Goal: Task Accomplishment & Management: Manage account settings

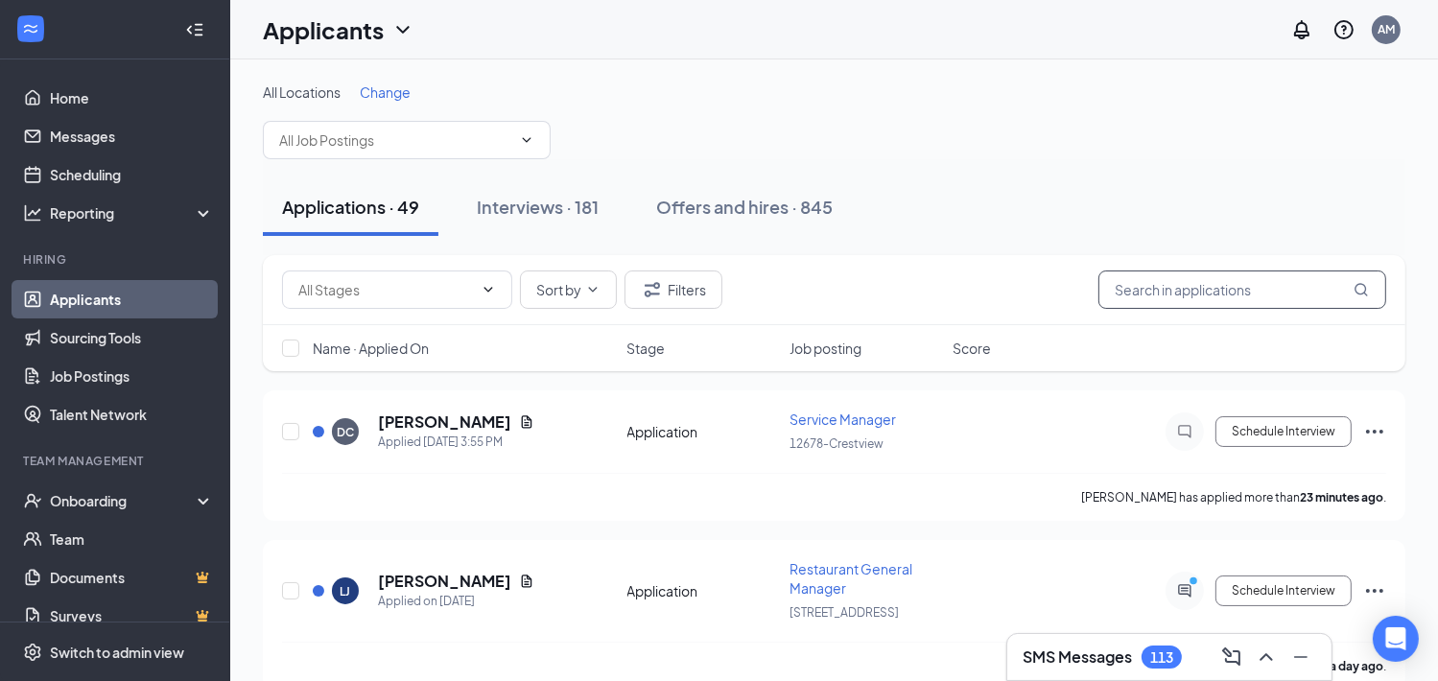
click at [1223, 284] on input "text" at bounding box center [1243, 290] width 288 height 38
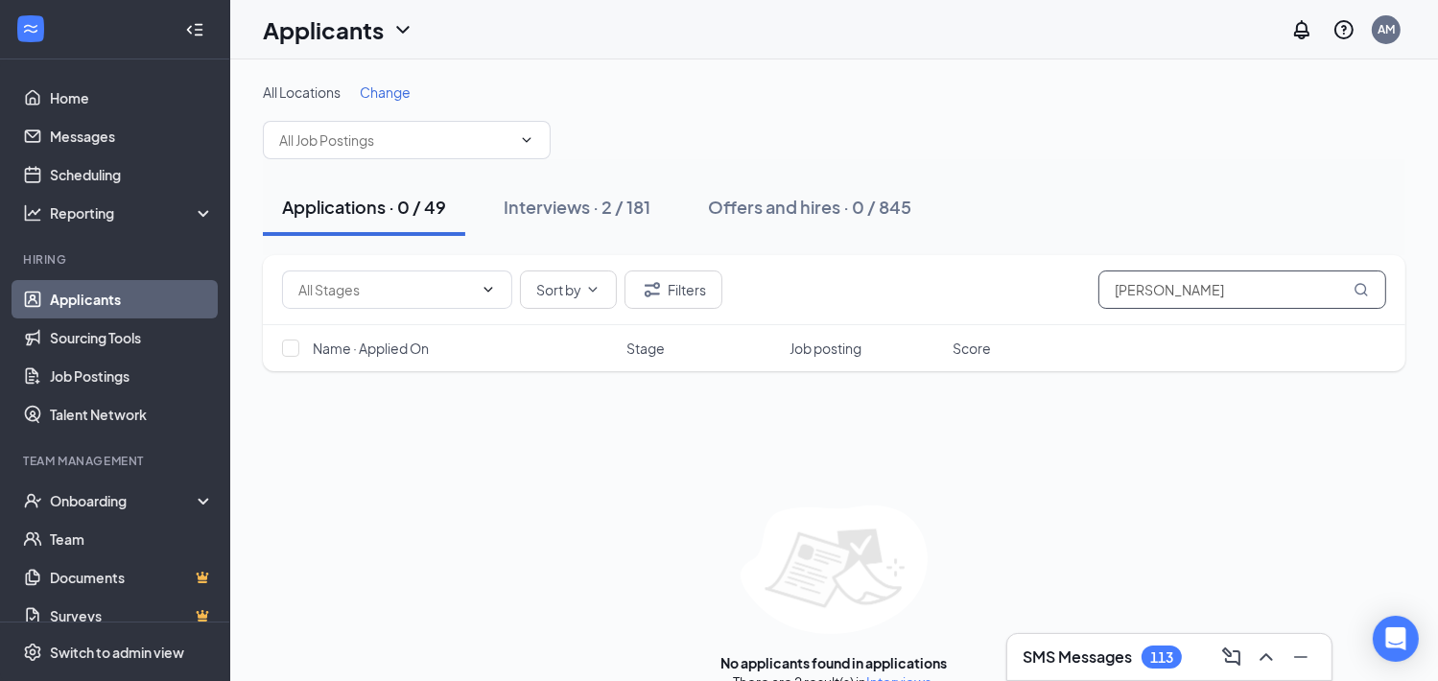
click at [1373, 292] on input "dixon" at bounding box center [1243, 290] width 288 height 38
type input "dixon"
click at [643, 210] on div "Interviews · 2 / 181" at bounding box center [577, 207] width 147 height 24
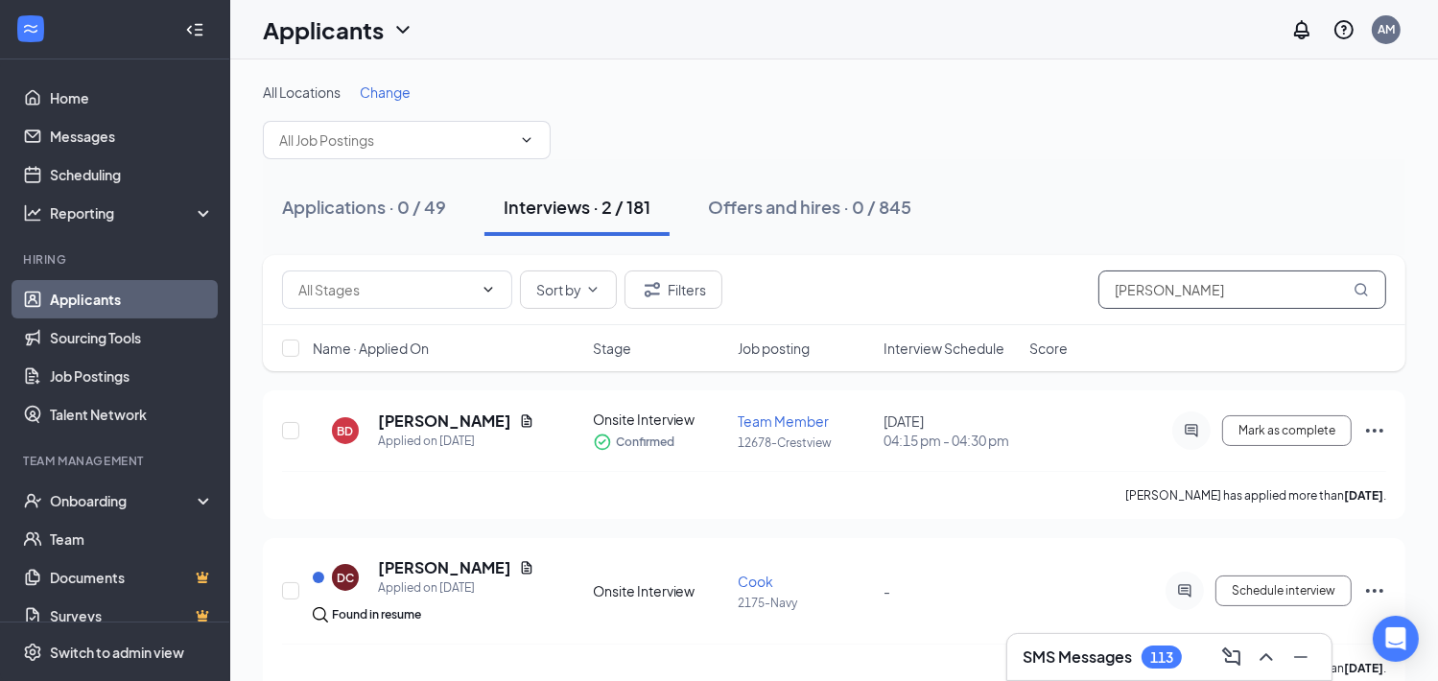
click at [1365, 294] on icon "MagnifyingGlass" at bounding box center [1361, 289] width 15 height 15
click at [1223, 305] on input "dixon" at bounding box center [1243, 290] width 288 height 38
type input "d"
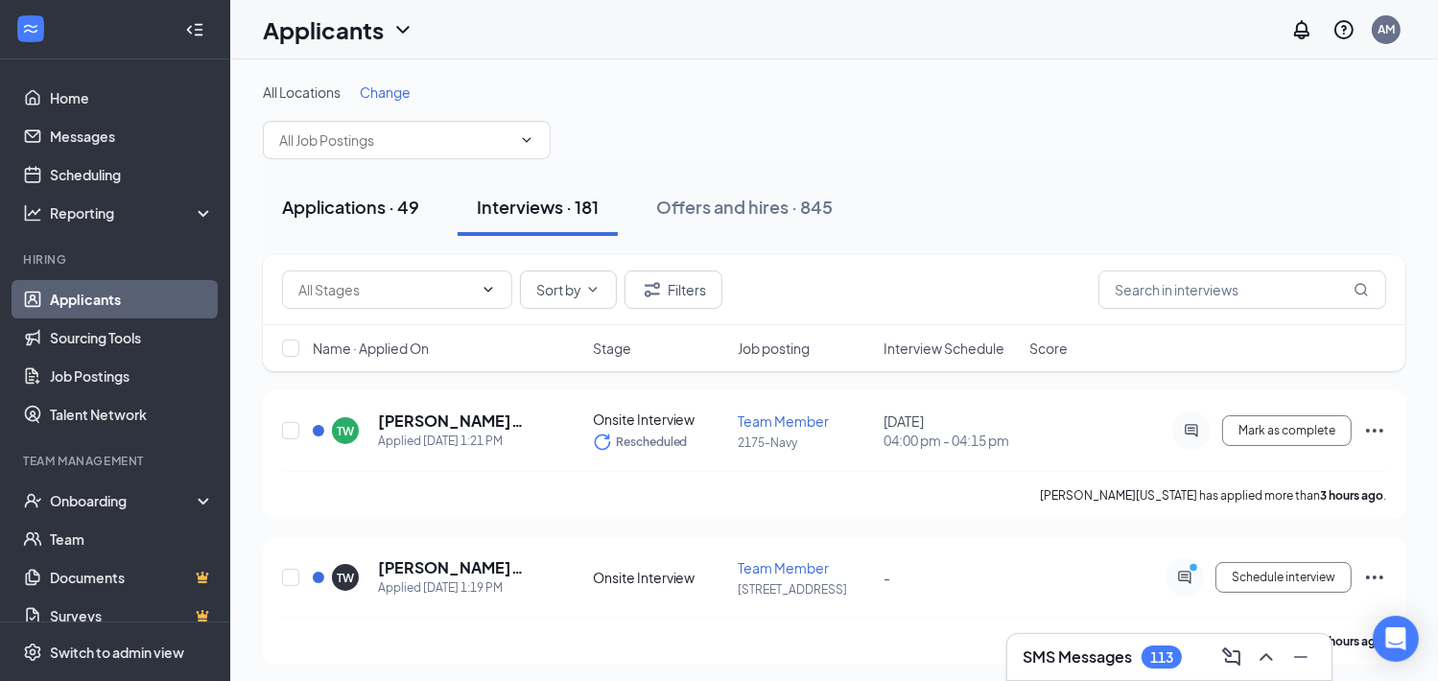
click at [399, 204] on div "Applications · 49" at bounding box center [350, 207] width 137 height 24
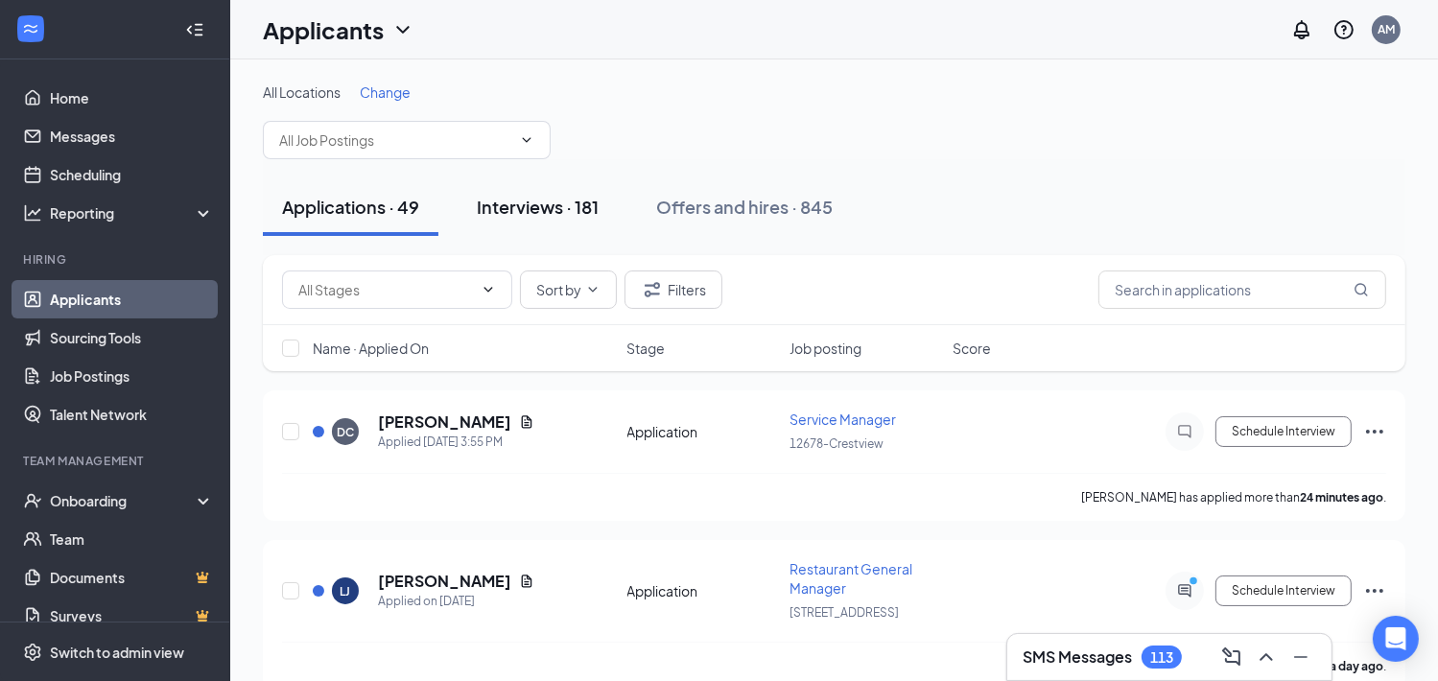
click at [550, 204] on div "Interviews · 181" at bounding box center [538, 207] width 122 height 24
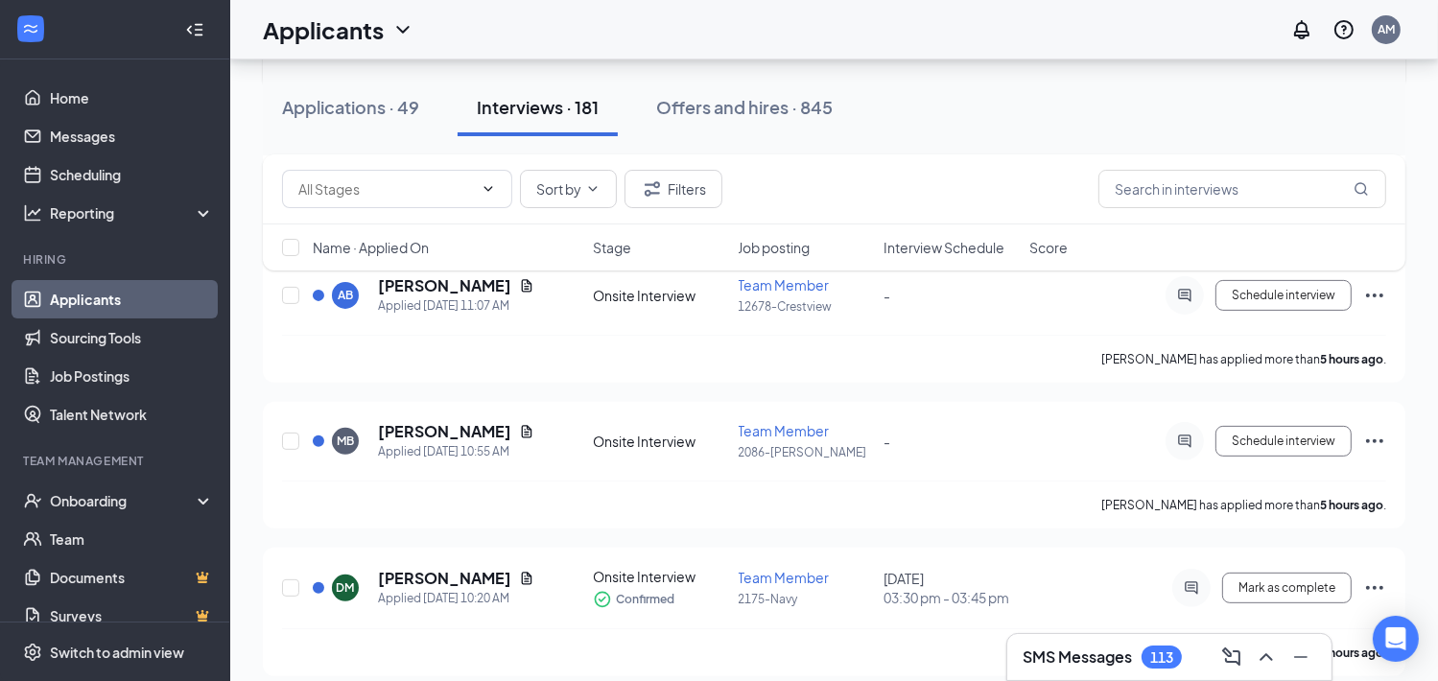
scroll to position [96, 0]
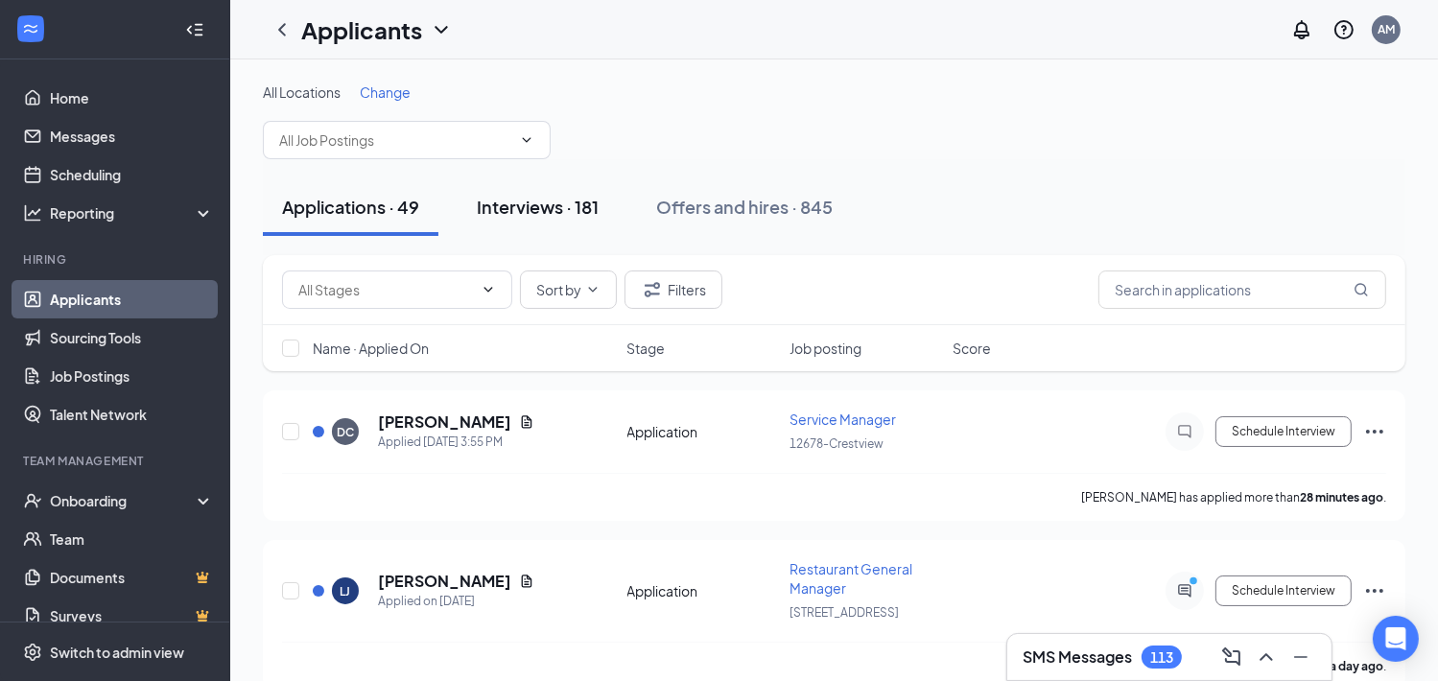
click at [587, 206] on div "Interviews · 181" at bounding box center [538, 207] width 122 height 24
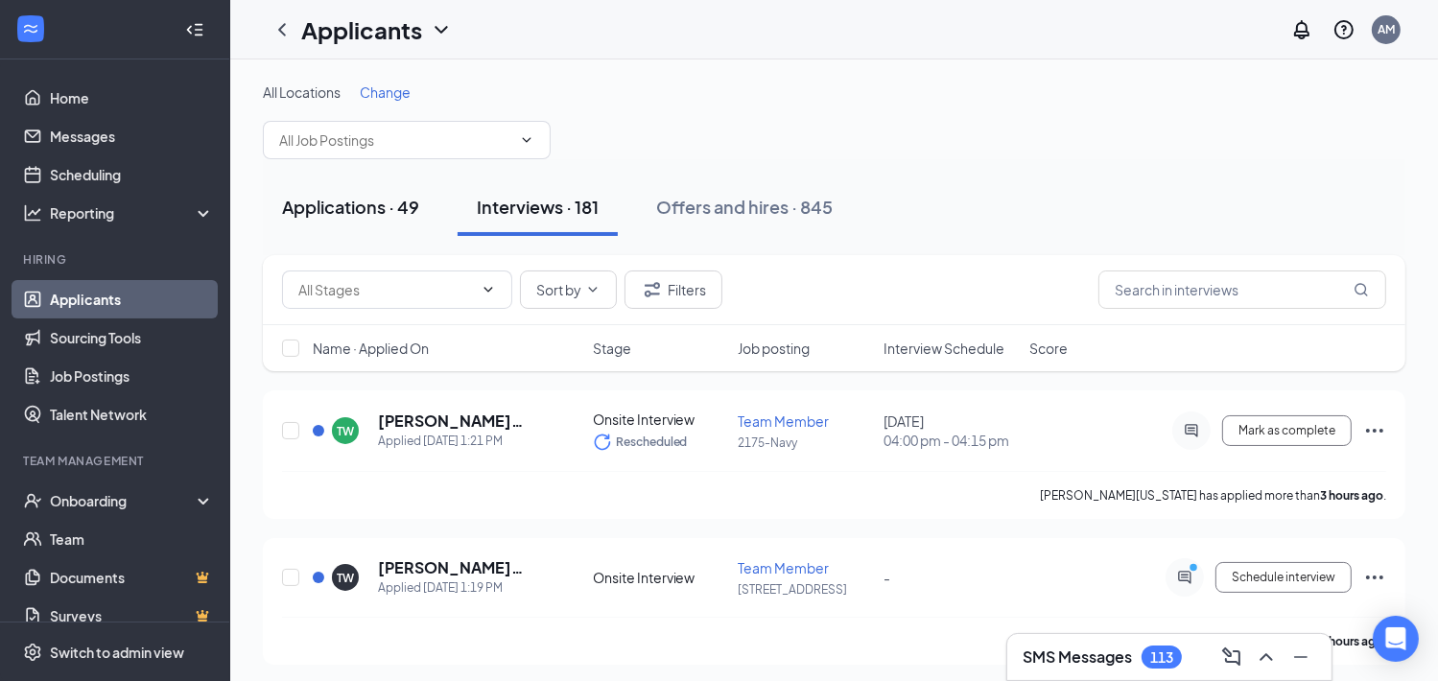
drag, startPoint x: 587, startPoint y: 210, endPoint x: 342, endPoint y: 212, distance: 245.7
click at [342, 212] on div "Applications · 49" at bounding box center [350, 207] width 137 height 24
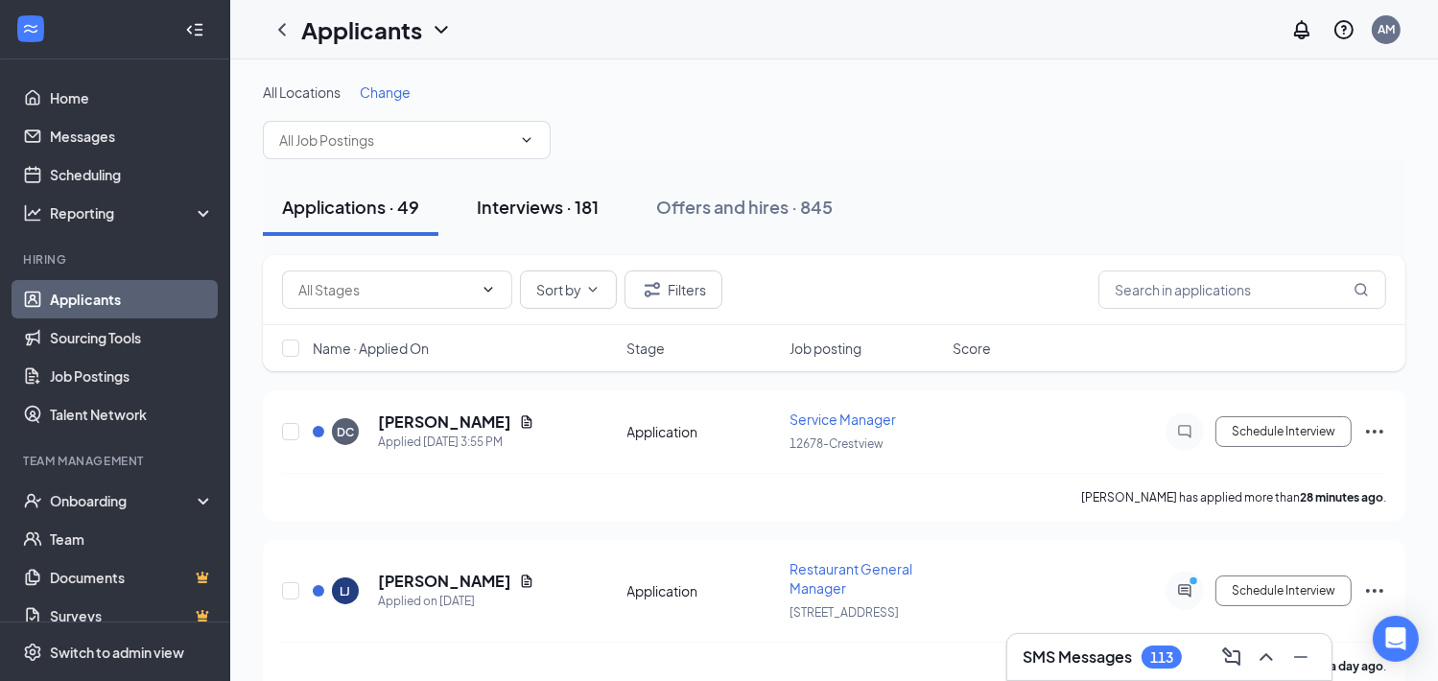
click at [553, 212] on div "Interviews · 181" at bounding box center [538, 207] width 122 height 24
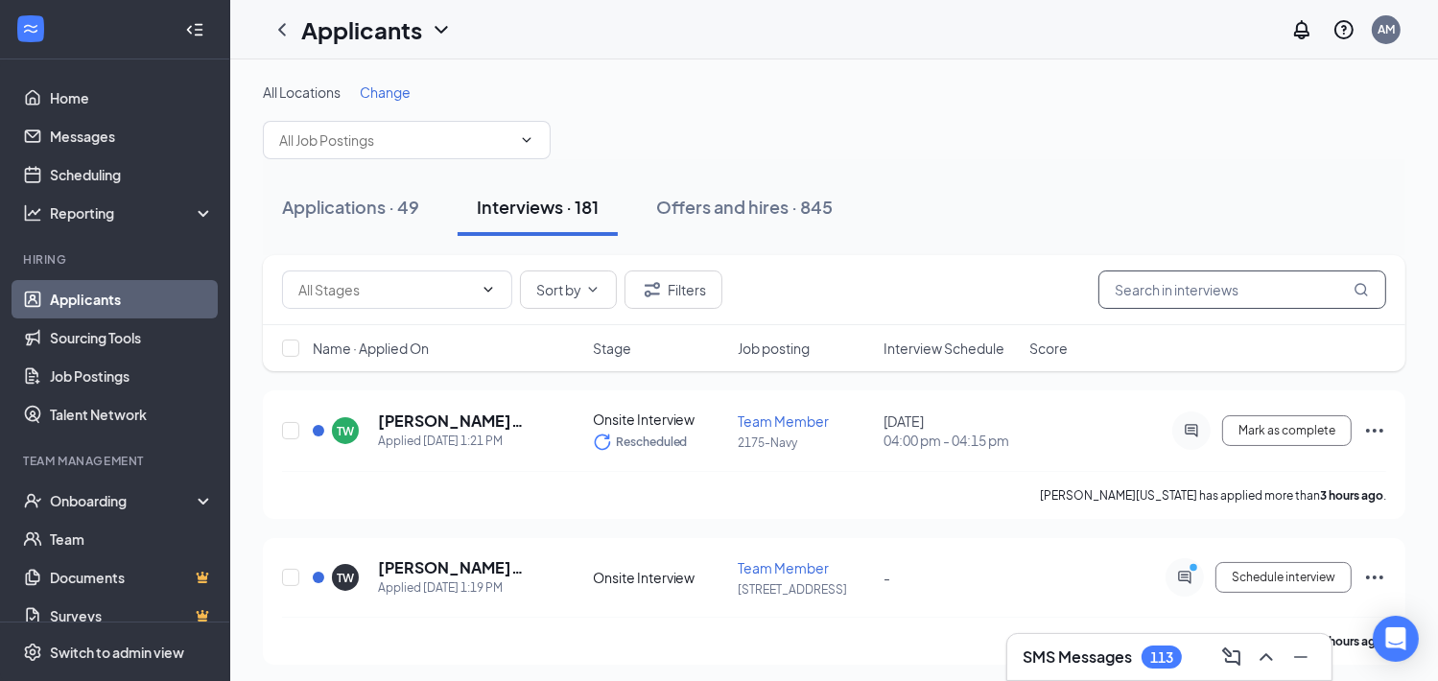
click at [1173, 285] on input "text" at bounding box center [1243, 290] width 288 height 38
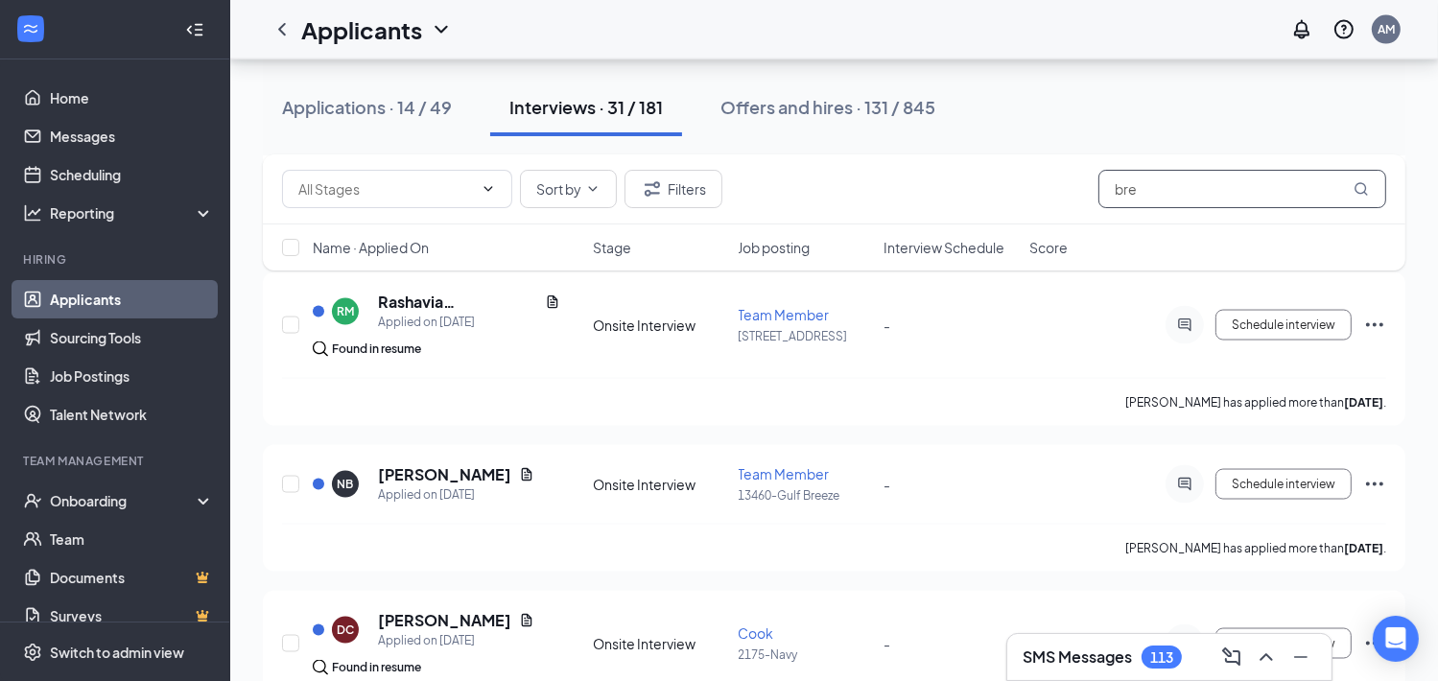
scroll to position [2879, 0]
type input "bre"
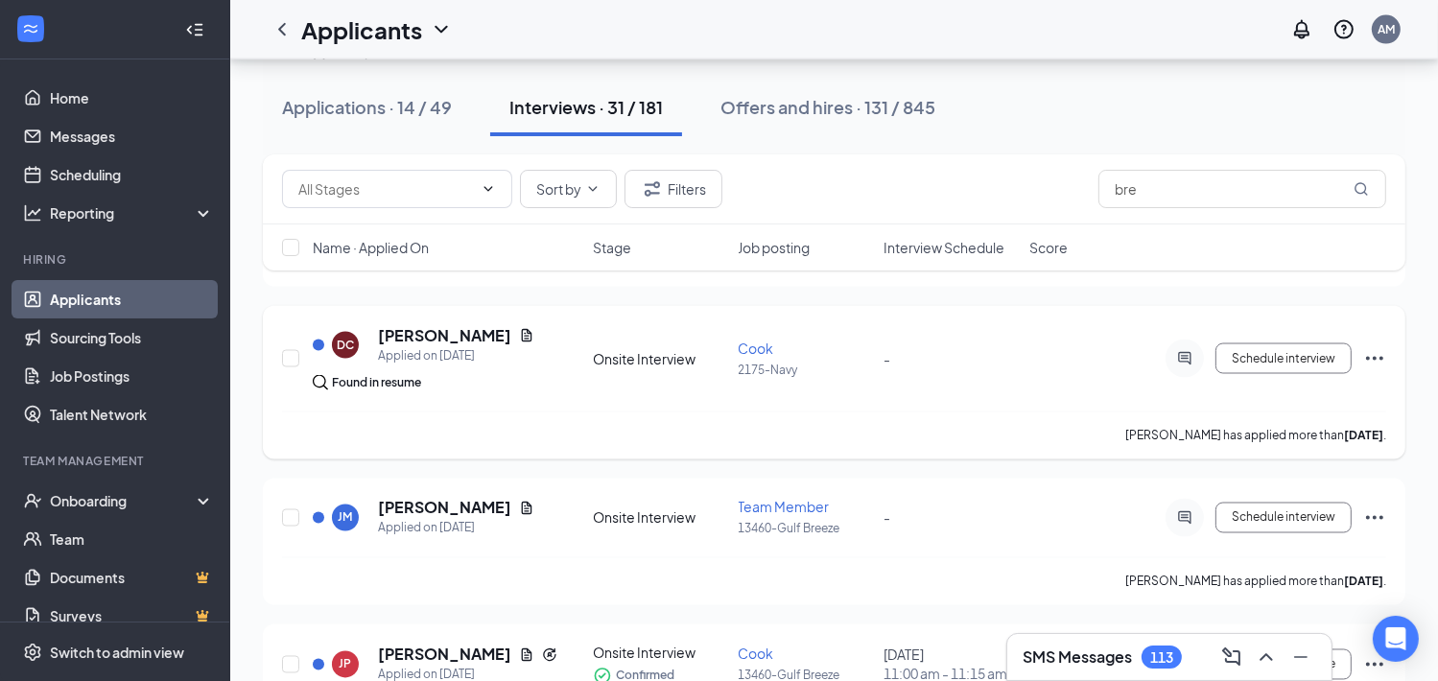
scroll to position [3167, 0]
